Goal: Information Seeking & Learning: Check status

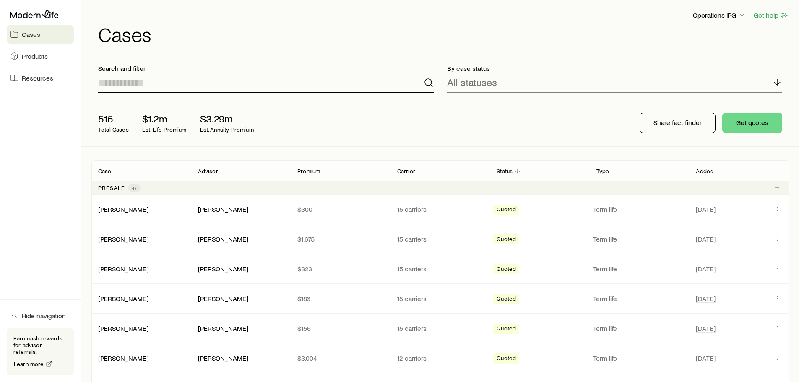
click at [188, 88] on input at bounding box center [265, 83] width 335 height 20
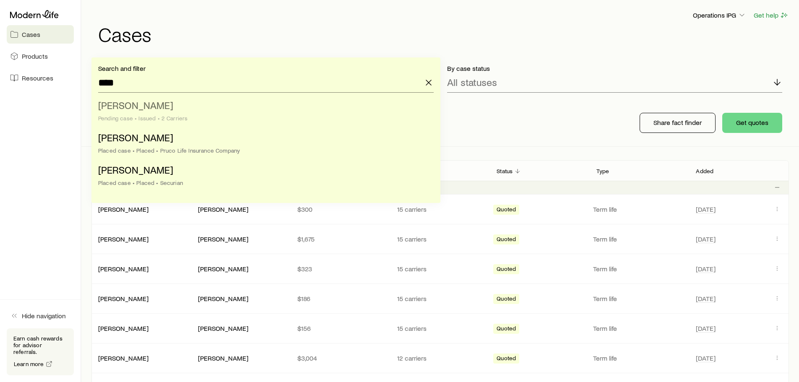
click at [182, 120] on div "Pending case • Issued • 2 Carriers" at bounding box center [263, 118] width 330 height 7
type input "**********"
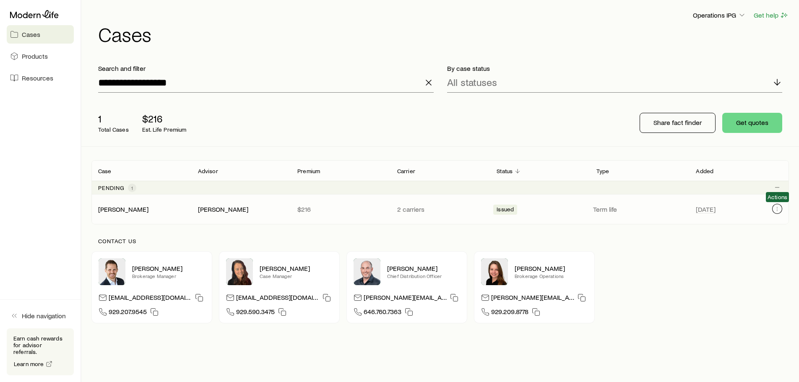
click at [778, 209] on icon "Client cases" at bounding box center [776, 208] width 7 height 7
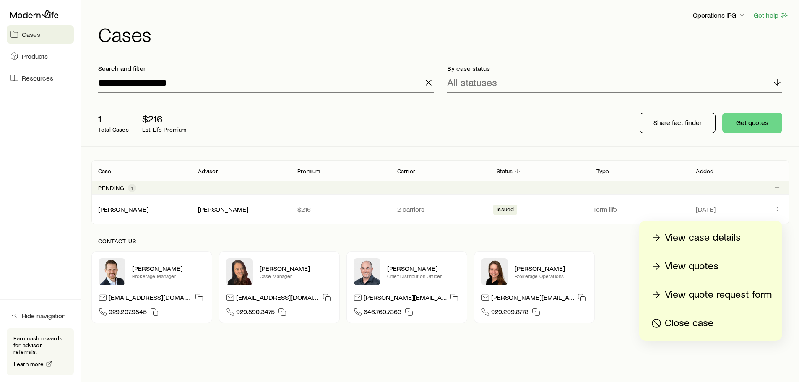
click at [694, 238] on p "View case details" at bounding box center [702, 237] width 76 height 13
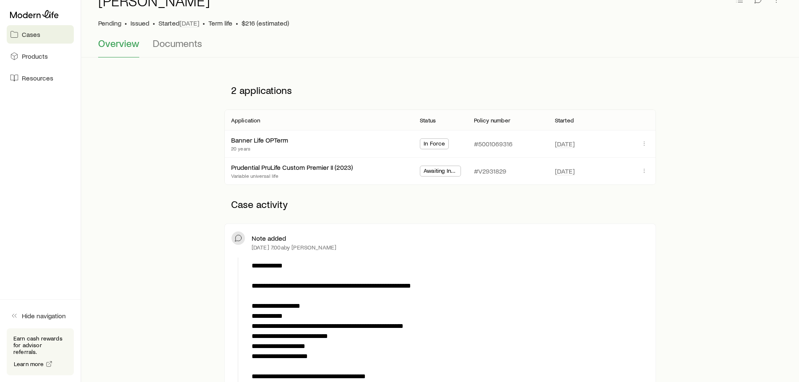
scroll to position [42, 0]
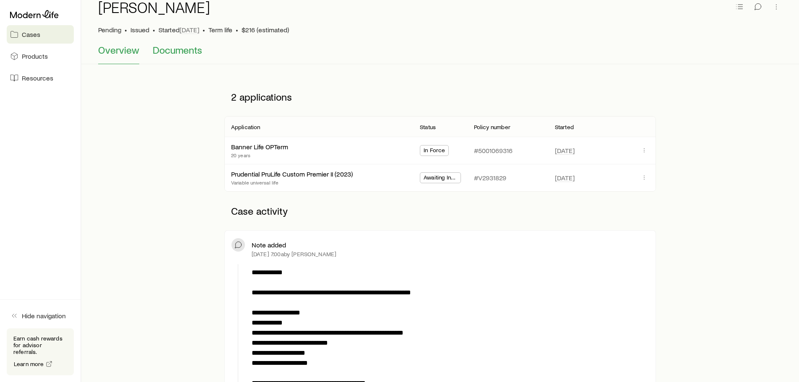
click at [174, 49] on span "Documents" at bounding box center [177, 50] width 49 height 12
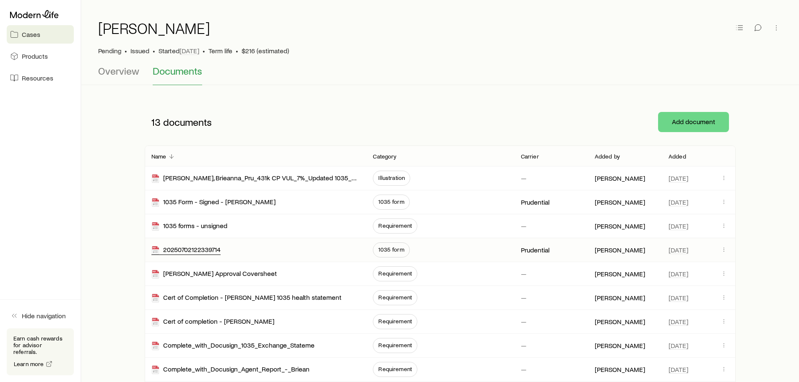
scroll to position [19, 0]
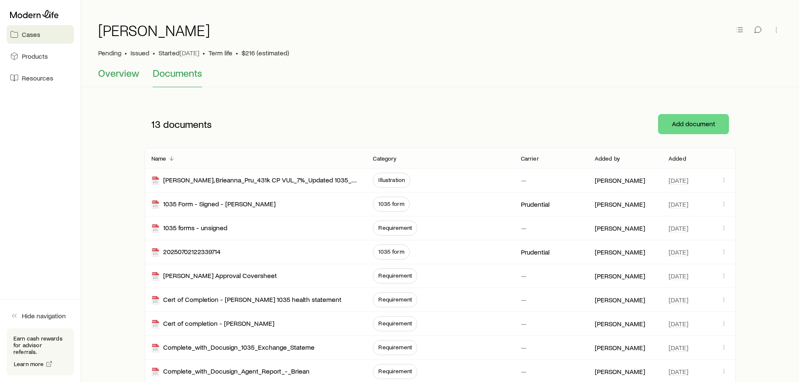
click at [119, 72] on span "Overview" at bounding box center [118, 73] width 41 height 12
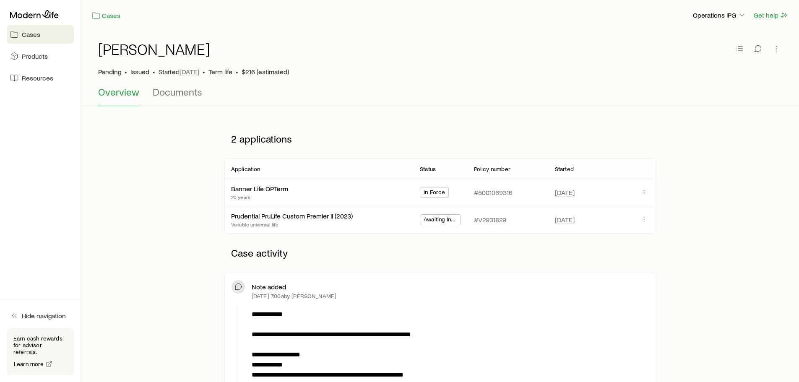
click at [435, 192] on span "In Force" at bounding box center [433, 193] width 21 height 9
click at [445, 217] on span "Awaiting In Force" at bounding box center [440, 220] width 34 height 9
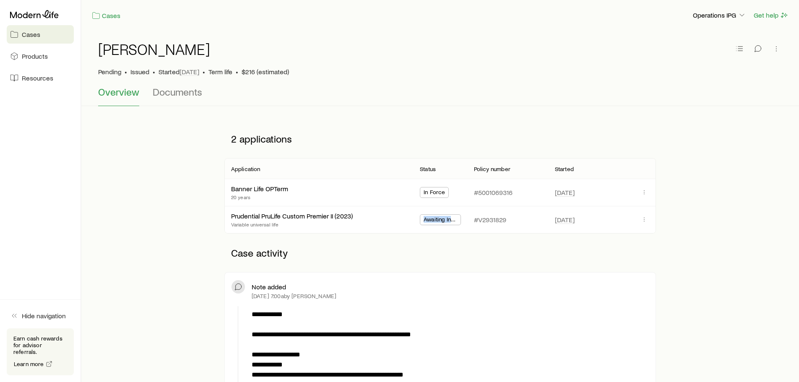
click at [445, 217] on span "Awaiting In Force" at bounding box center [440, 220] width 34 height 9
click at [296, 216] on link "Prudential PruLife Custom Premier II (2023)" at bounding box center [292, 215] width 122 height 8
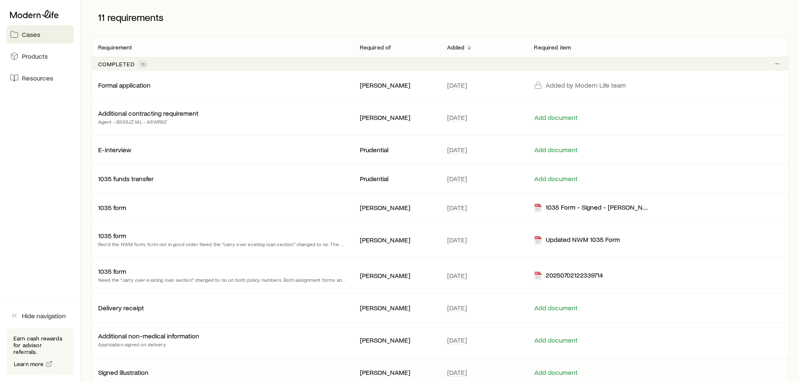
scroll to position [115, 0]
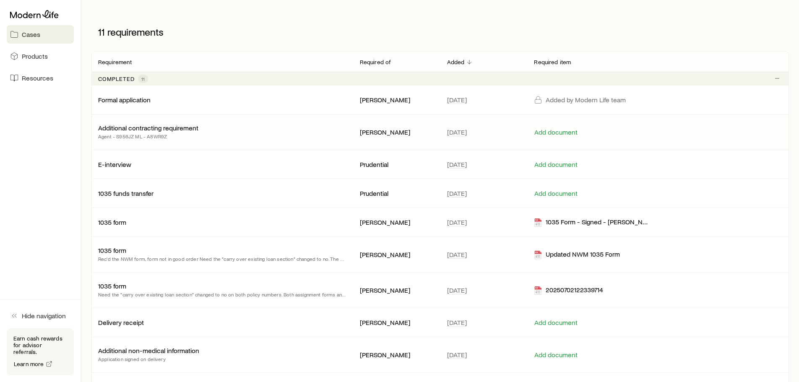
click at [168, 128] on p "Additional contracting requirement" at bounding box center [148, 128] width 100 height 8
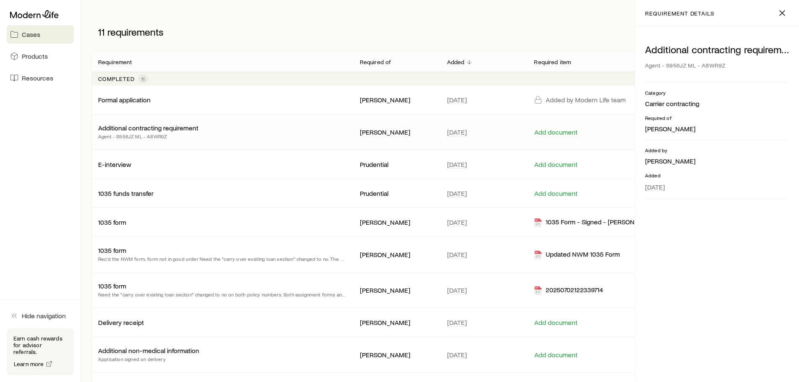
click at [348, 139] on div "Additional contracting requirement Agent - S956JZ ML - A8WR9Z" at bounding box center [222, 132] width 262 height 17
click at [274, 163] on div "E-interview" at bounding box center [222, 164] width 248 height 8
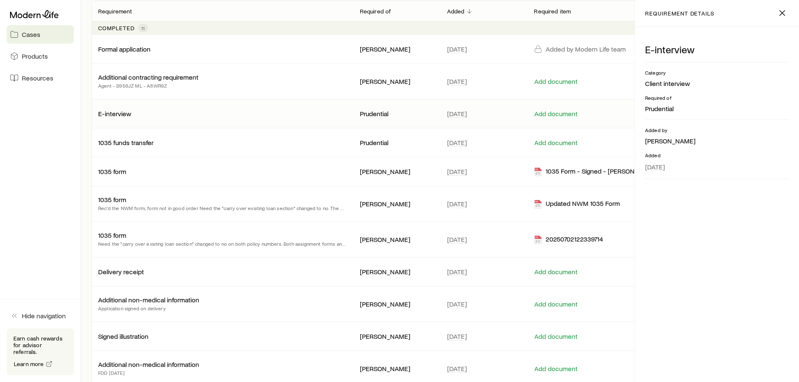
scroll to position [157, 0]
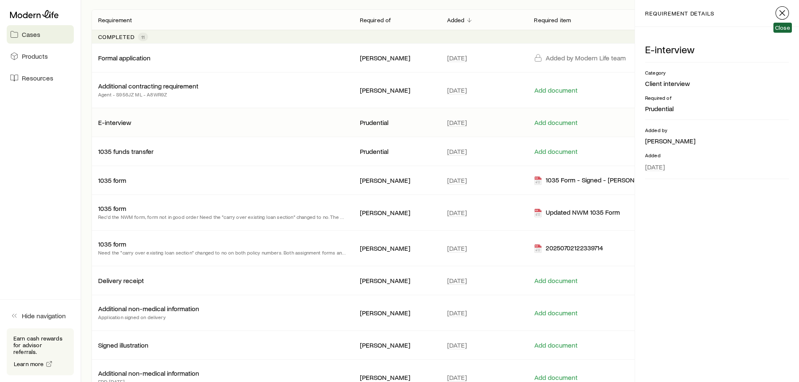
click at [787, 15] on button "button" at bounding box center [781, 12] width 13 height 13
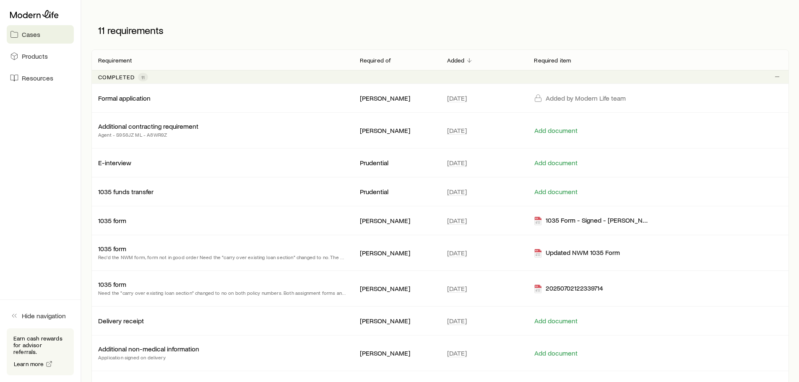
scroll to position [0, 0]
